Goal: Task Accomplishment & Management: Complete application form

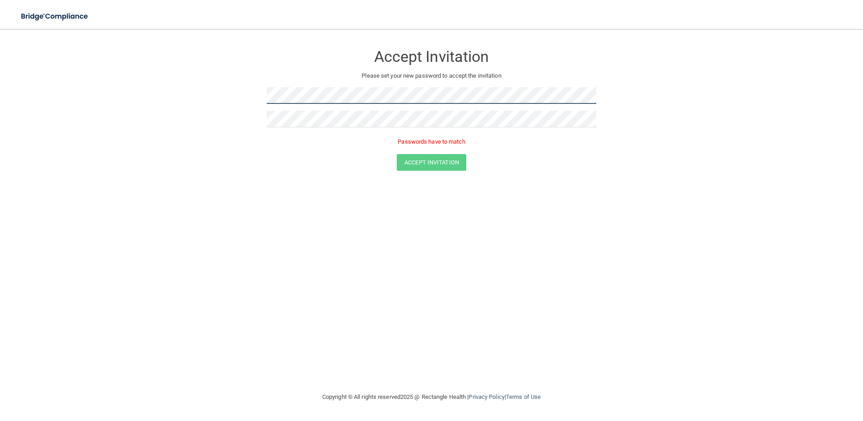
click at [203, 97] on form "Accept Invitation Please set your new password to accept the invitation Passwor…" at bounding box center [431, 109] width 827 height 143
click at [395, 127] on div at bounding box center [431, 122] width 329 height 23
drag, startPoint x: 409, startPoint y: 134, endPoint x: 289, endPoint y: 127, distance: 120.2
click at [289, 127] on div at bounding box center [431, 122] width 329 height 23
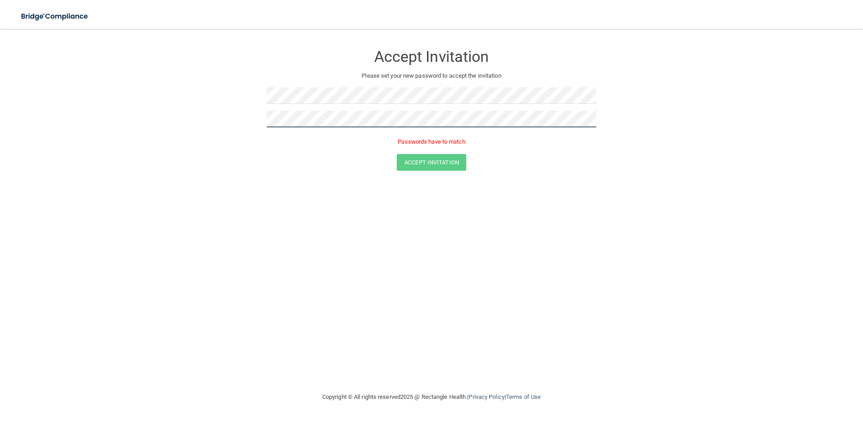
click at [206, 112] on form "Accept Invitation Please set your new password to accept the invitation Passwor…" at bounding box center [431, 109] width 827 height 143
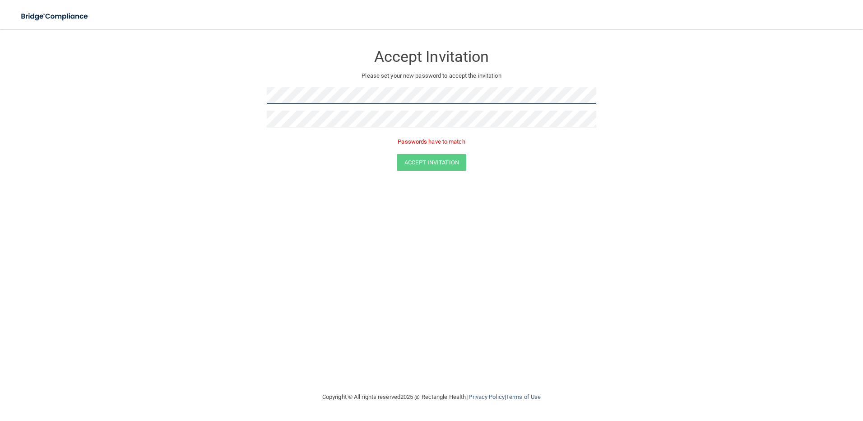
click at [250, 94] on form "Accept Invitation Please set your new password to accept the invitation Passwor…" at bounding box center [431, 109] width 827 height 143
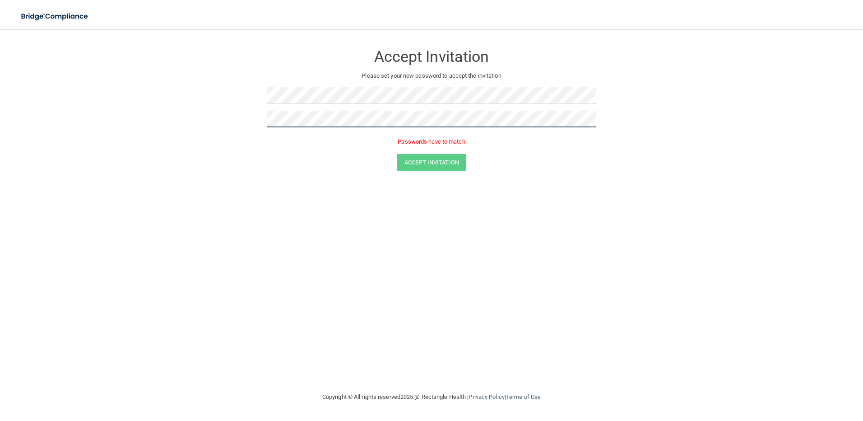
click at [206, 118] on form "Accept Invitation Please set your new password to accept the invitation Passwor…" at bounding box center [431, 109] width 827 height 143
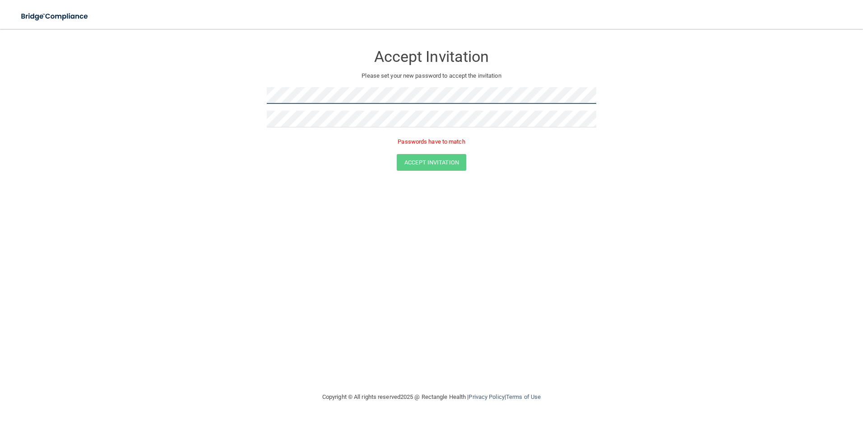
click at [217, 99] on form "Accept Invitation Please set your new password to accept the invitation Passwor…" at bounding box center [431, 109] width 827 height 143
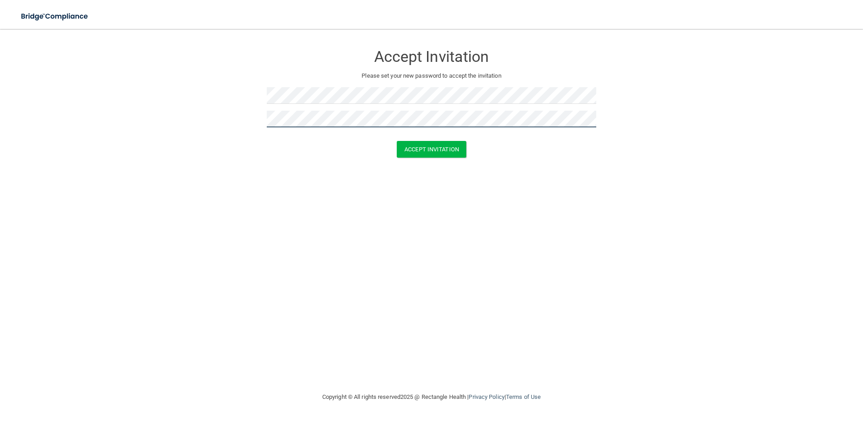
click at [397, 141] on button "Accept Invitation" at bounding box center [431, 149] width 69 height 17
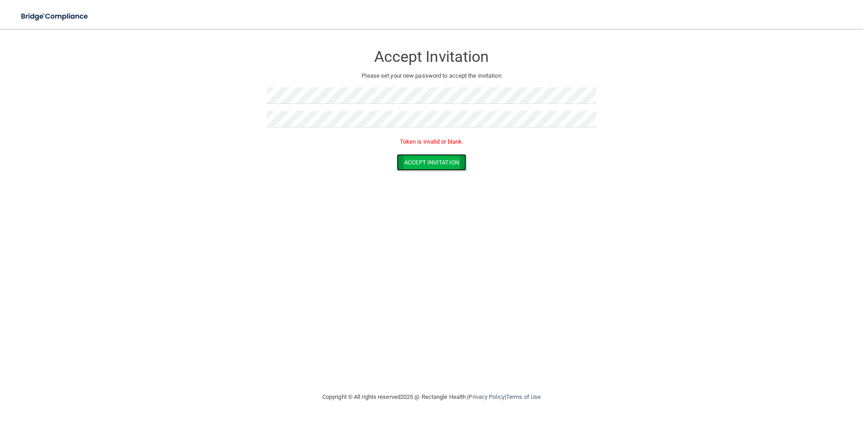
click at [440, 168] on button "Accept Invitation" at bounding box center [431, 162] width 69 height 17
click at [422, 160] on button "Accept Invitation" at bounding box center [431, 162] width 69 height 17
click at [428, 167] on button "Accept Invitation" at bounding box center [431, 162] width 69 height 17
click at [402, 166] on button "Accept Invitation" at bounding box center [431, 162] width 69 height 17
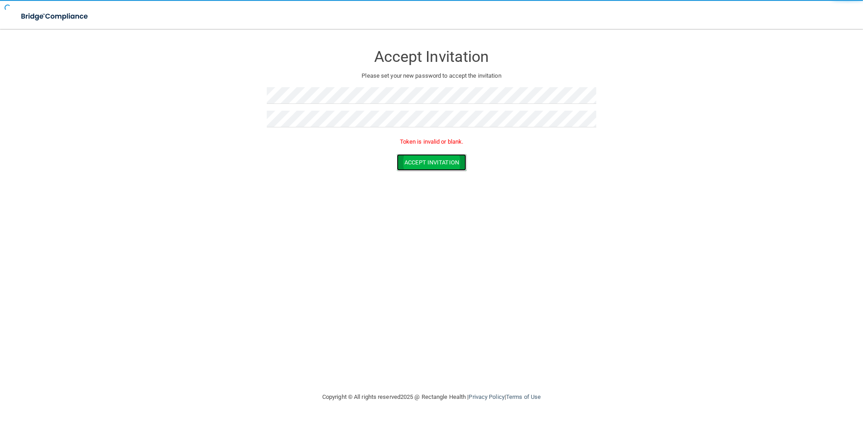
click at [402, 166] on button "Accept Invitation" at bounding box center [431, 162] width 69 height 17
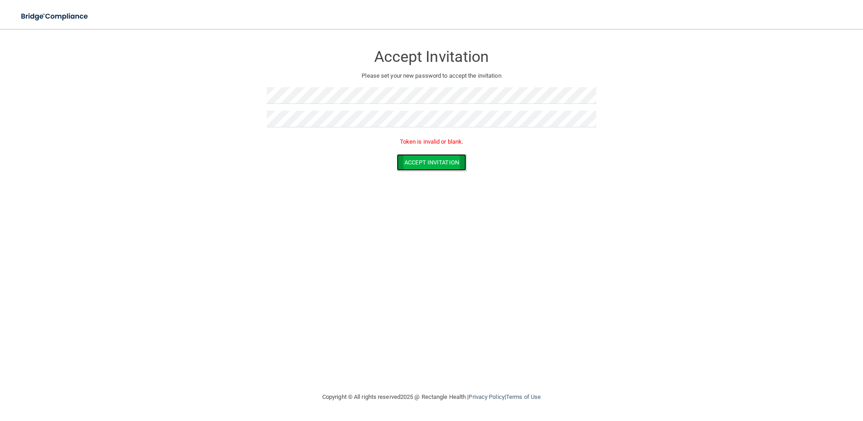
click at [414, 167] on button "Accept Invitation" at bounding box center [431, 162] width 69 height 17
click at [199, 87] on form "Accept Invitation Please set your new password to accept the invitation Token i…" at bounding box center [431, 109] width 827 height 143
click at [455, 164] on button "Accept Invitation" at bounding box center [431, 162] width 69 height 17
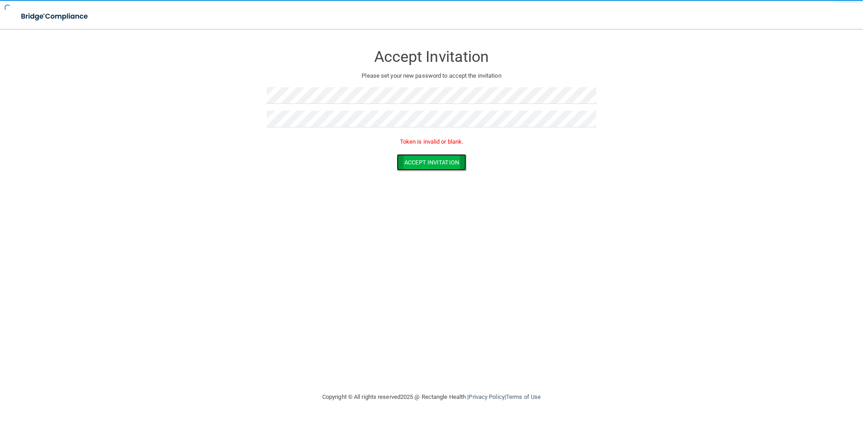
click at [455, 164] on button "Accept Invitation" at bounding box center [431, 162] width 69 height 17
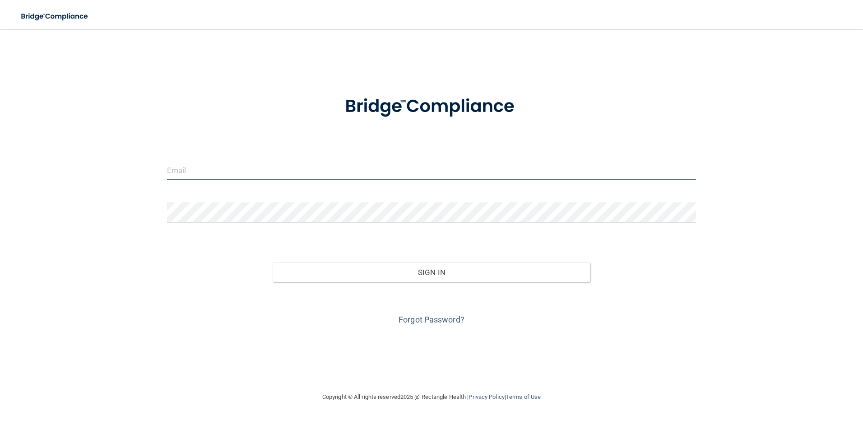
click at [228, 169] on input "email" at bounding box center [431, 170] width 529 height 20
type input "galilea1224@icloud.com"
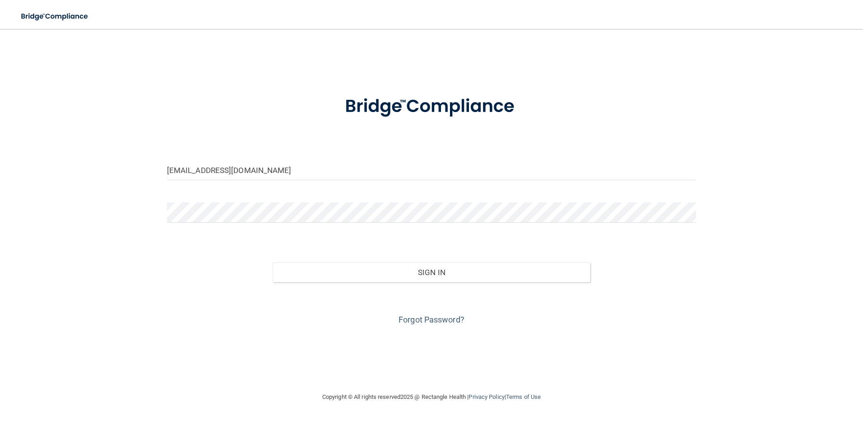
click at [227, 199] on form "galilea1224@icloud.com Invalid email/password. You don't have permission to acc…" at bounding box center [431, 205] width 529 height 244
click at [397, 319] on div "Forgot Password?" at bounding box center [431, 304] width 543 height 45
click at [418, 319] on link "Forgot Password?" at bounding box center [431, 318] width 66 height 9
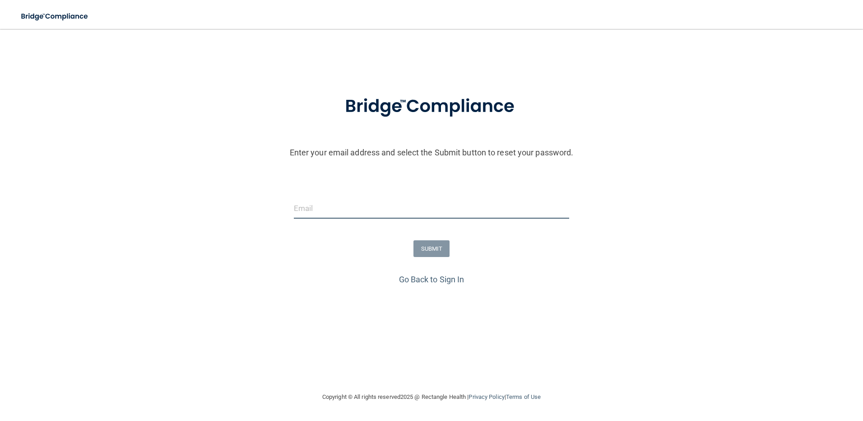
click at [339, 214] on input "email" at bounding box center [432, 208] width 276 height 20
type input "galilea1224@icloud.com"
click at [425, 248] on button "SUBMIT" at bounding box center [431, 248] width 37 height 17
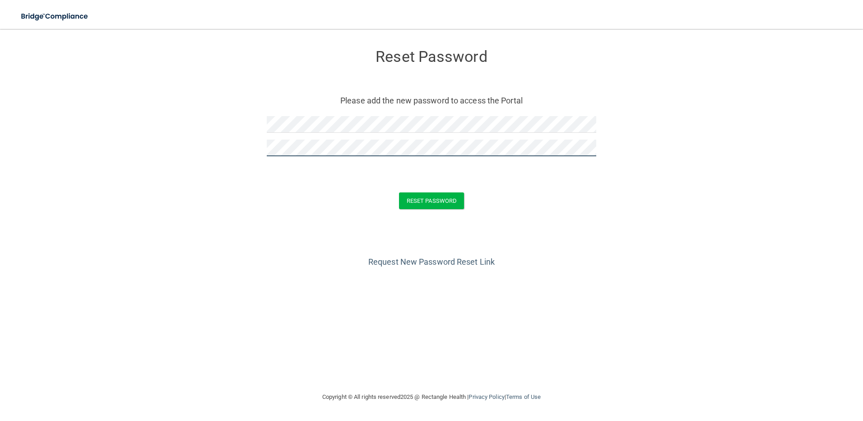
click at [399, 192] on button "Reset Password" at bounding box center [431, 200] width 65 height 17
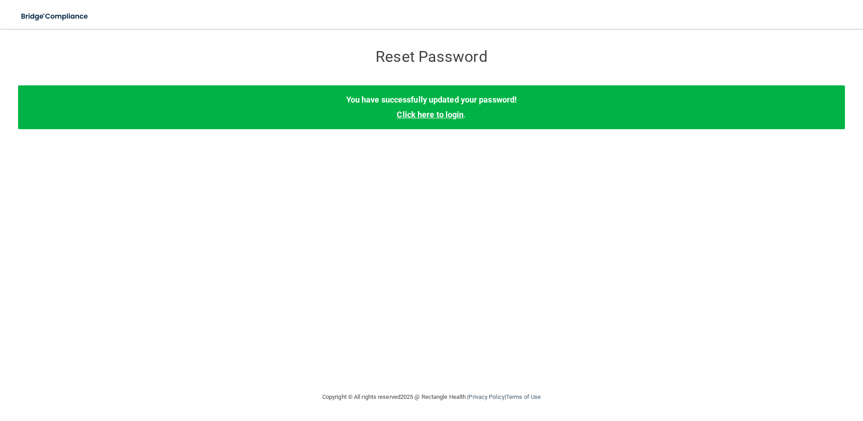
click at [450, 117] on link "Click here to login" at bounding box center [430, 114] width 67 height 9
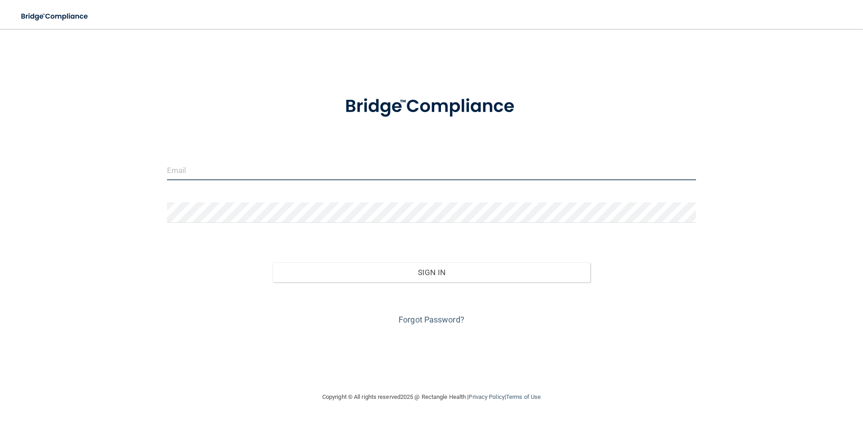
drag, startPoint x: 290, startPoint y: 162, endPoint x: 283, endPoint y: 175, distance: 14.1
click at [290, 162] on input "email" at bounding box center [431, 170] width 529 height 20
type input "galilea1224@icloud.com"
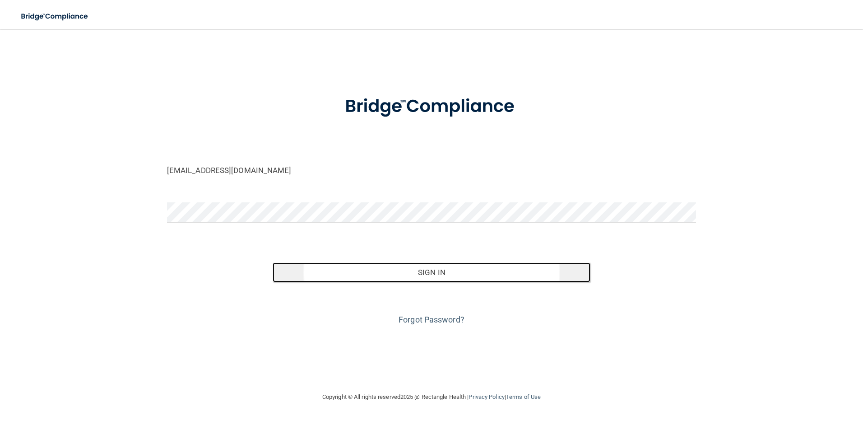
click at [379, 277] on button "Sign In" at bounding box center [432, 272] width 318 height 20
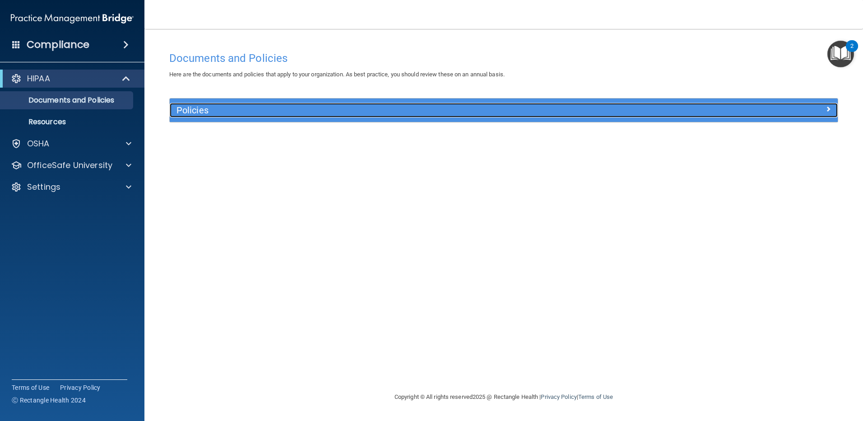
click at [229, 112] on h5 "Policies" at bounding box center [419, 110] width 487 height 10
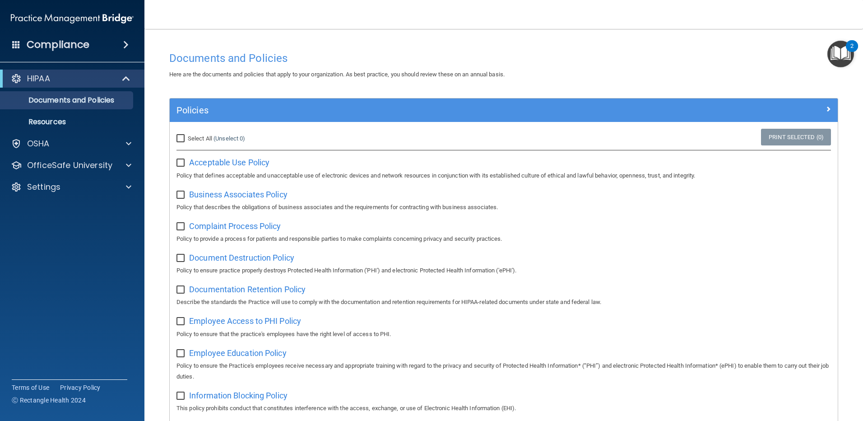
click at [850, 52] on img "Open Resource Center, 2 new notifications" at bounding box center [840, 54] width 27 height 27
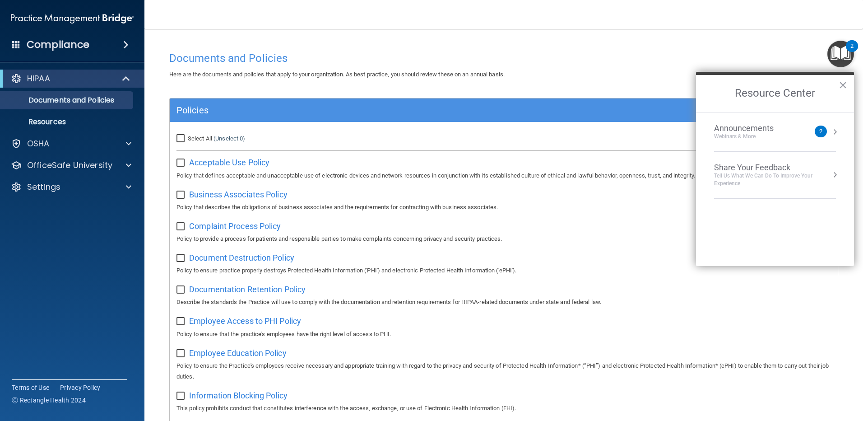
click at [771, 133] on div "Webinars & More" at bounding box center [753, 137] width 78 height 8
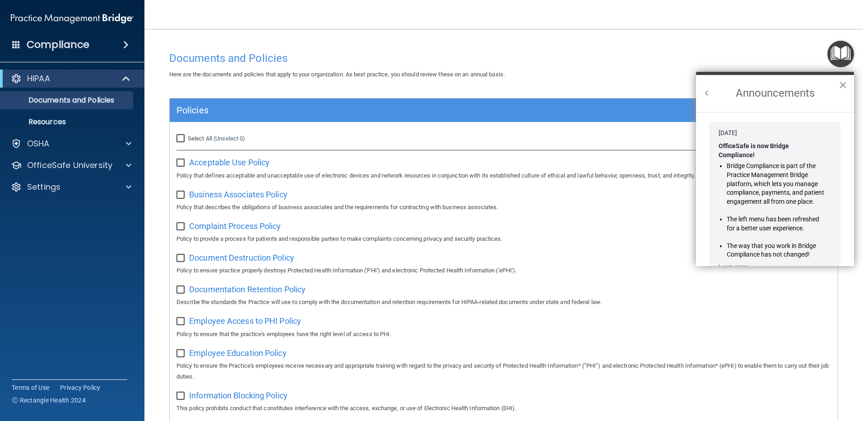
click at [844, 87] on button "×" at bounding box center [842, 85] width 9 height 14
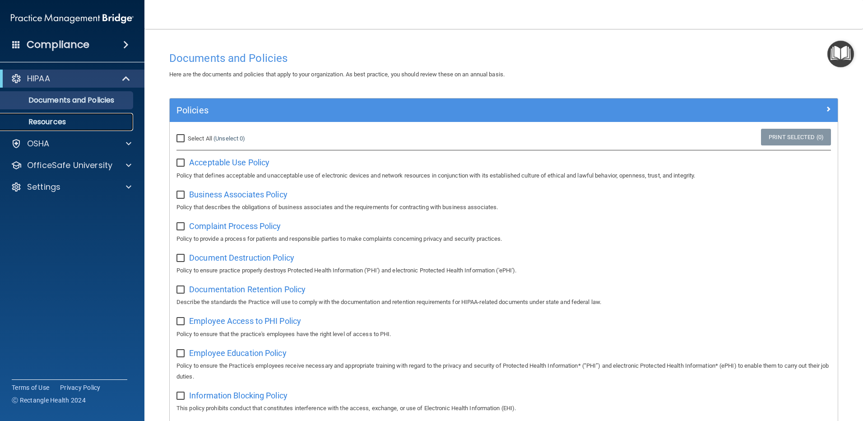
click at [55, 115] on link "Resources" at bounding box center [62, 122] width 142 height 18
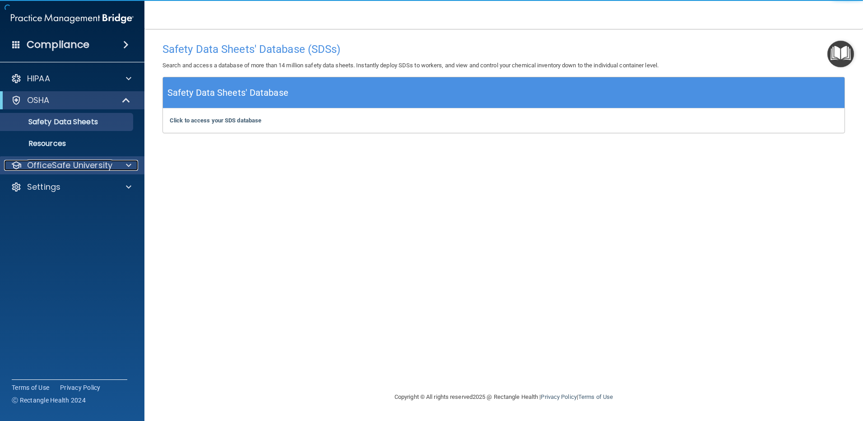
click at [70, 170] on p "OfficeSafe University" at bounding box center [69, 165] width 85 height 11
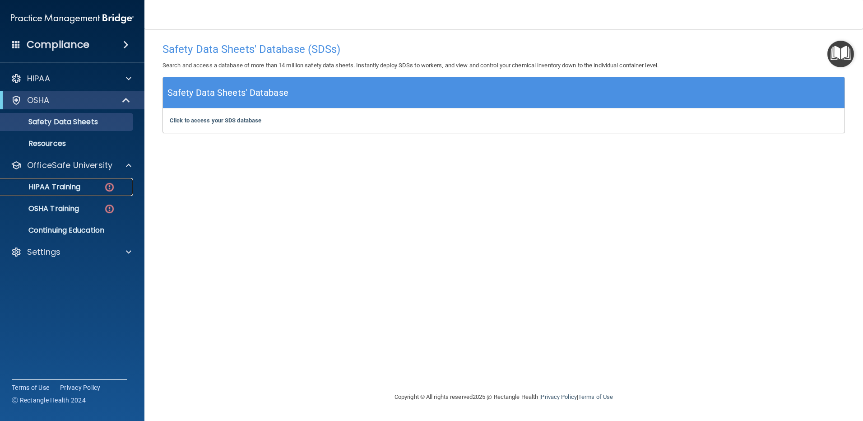
click at [65, 191] on p "HIPAA Training" at bounding box center [43, 186] width 74 height 9
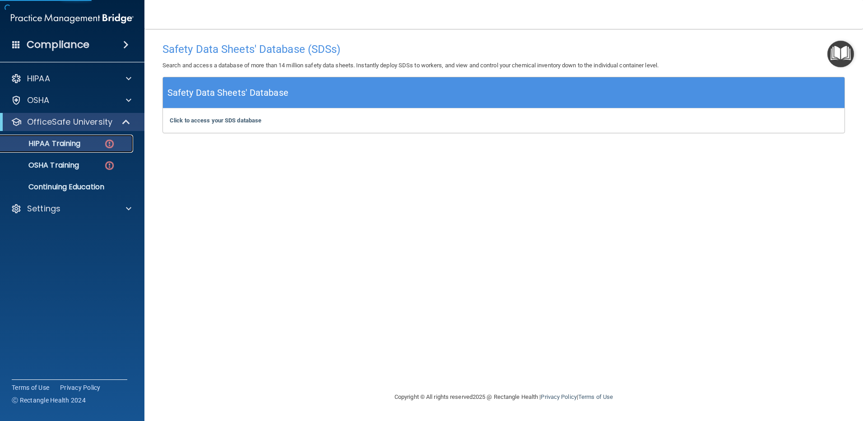
click at [71, 144] on p "HIPAA Training" at bounding box center [43, 143] width 74 height 9
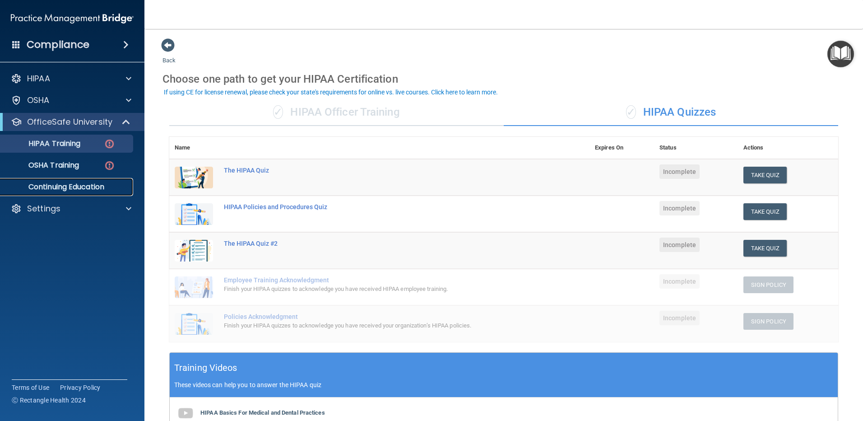
click at [79, 186] on p "Continuing Education" at bounding box center [67, 186] width 123 height 9
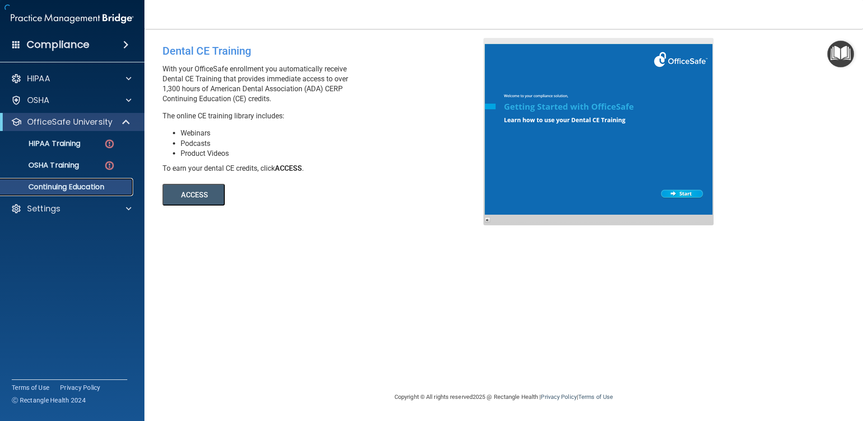
click at [79, 186] on p "Continuing Education" at bounding box center [67, 186] width 123 height 9
click at [67, 145] on p "HIPAA Training" at bounding box center [43, 143] width 74 height 9
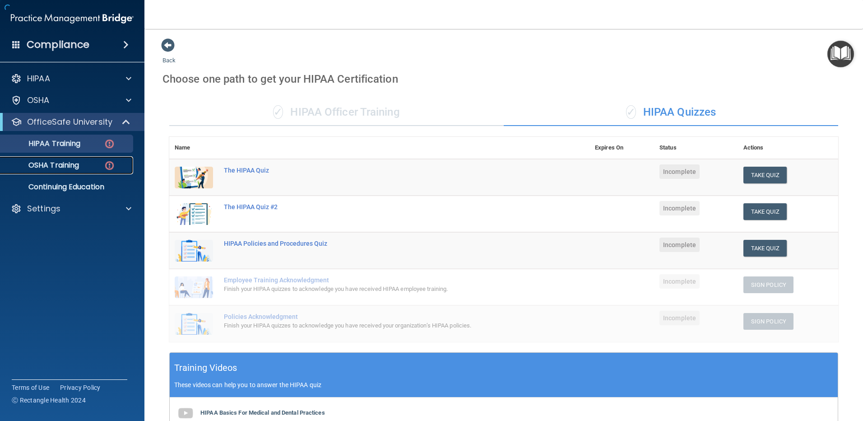
click at [62, 166] on p "OSHA Training" at bounding box center [42, 165] width 73 height 9
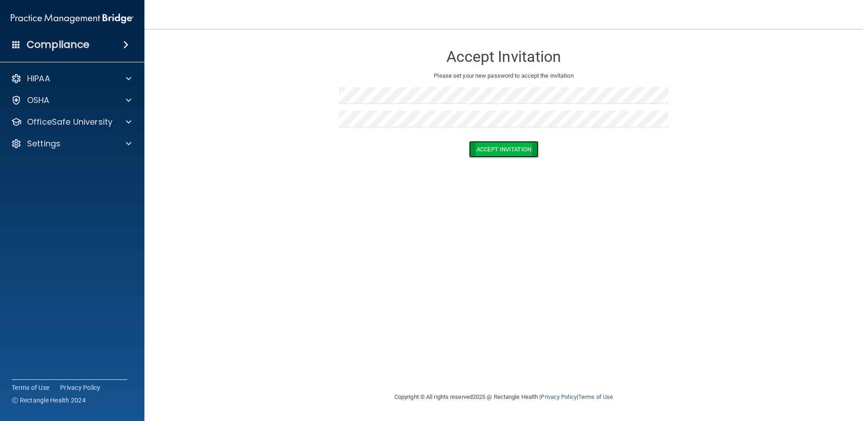
click at [485, 154] on button "Accept Invitation" at bounding box center [503, 149] width 69 height 17
click at [486, 162] on button "Accept Invitation" at bounding box center [503, 162] width 69 height 17
click at [495, 166] on button "Accept Invitation" at bounding box center [503, 162] width 69 height 17
click at [438, 82] on div "Accept Invitation Please set your new password to accept the invitation Token i…" at bounding box center [503, 96] width 329 height 116
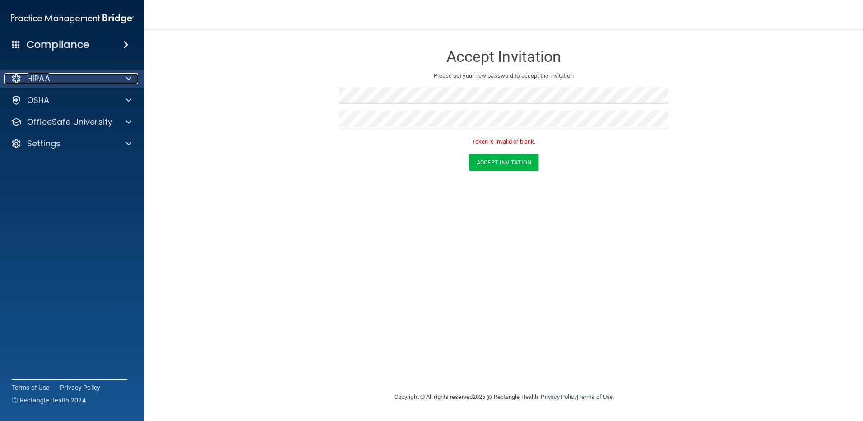
click at [129, 76] on span at bounding box center [128, 78] width 5 height 11
click at [494, 167] on button "Accept Invitation" at bounding box center [503, 162] width 69 height 17
click at [494, 166] on button "Accept Invitation" at bounding box center [503, 162] width 69 height 17
